Goal: Find specific page/section: Find specific page/section

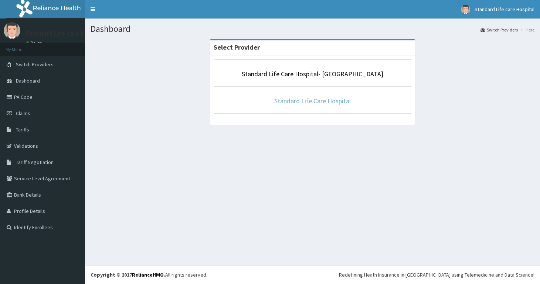
click at [294, 102] on link "Standard Life Care Hospital" at bounding box center [312, 101] width 77 height 9
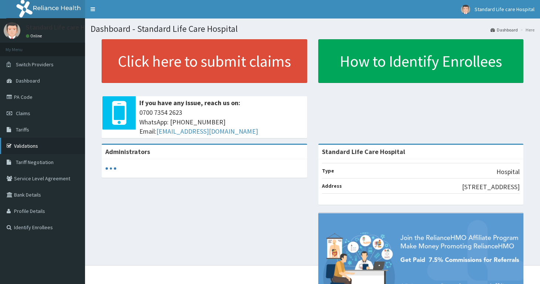
click at [18, 143] on link "Validations" at bounding box center [42, 146] width 85 height 16
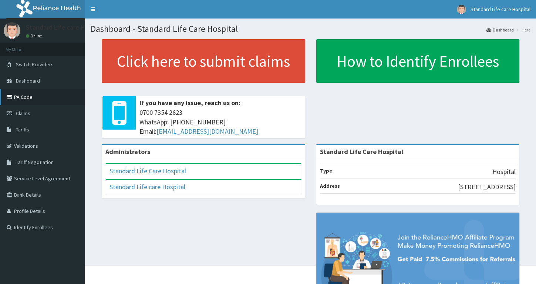
click at [21, 98] on link "PA Code" at bounding box center [42, 97] width 85 height 16
